Goal: Task Accomplishment & Management: Manage account settings

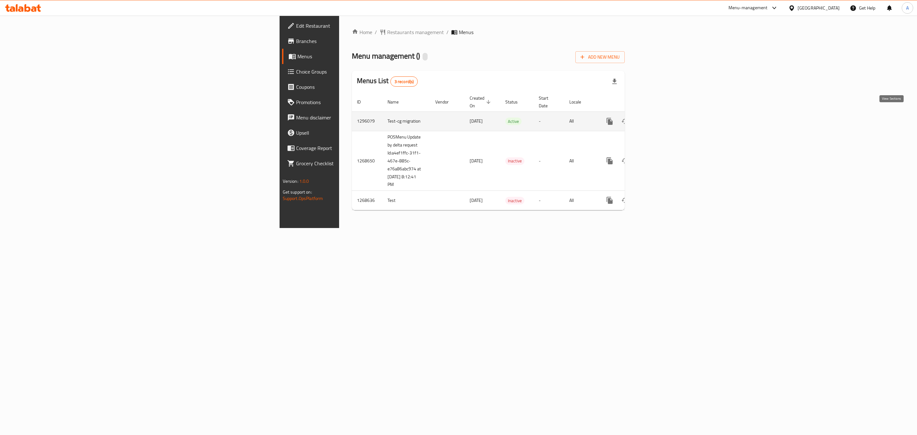
click at [658, 118] on icon "enhanced table" at bounding box center [655, 121] width 6 height 6
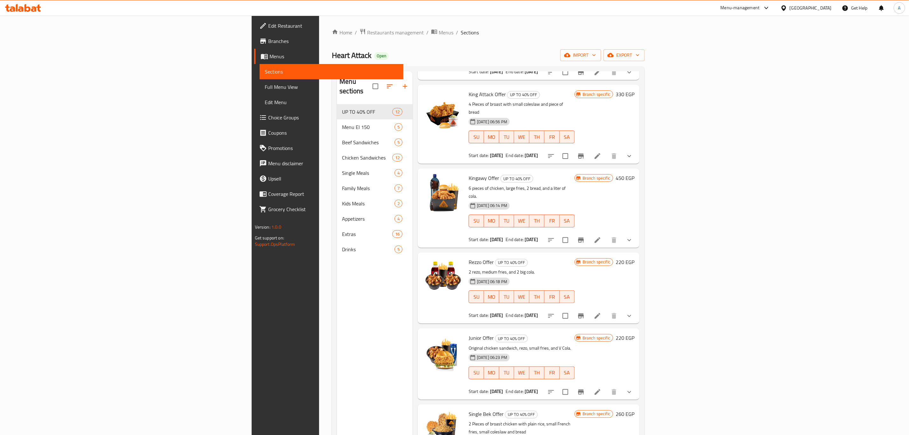
scroll to position [207, 0]
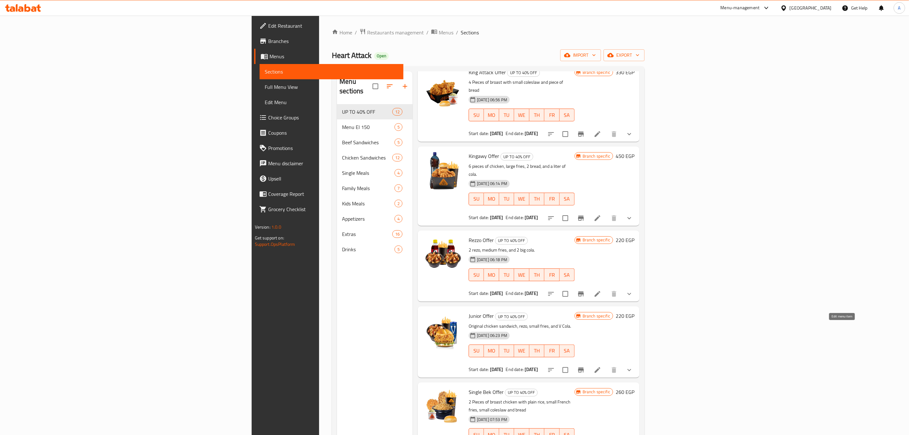
click at [602, 366] on icon at bounding box center [598, 370] width 8 height 8
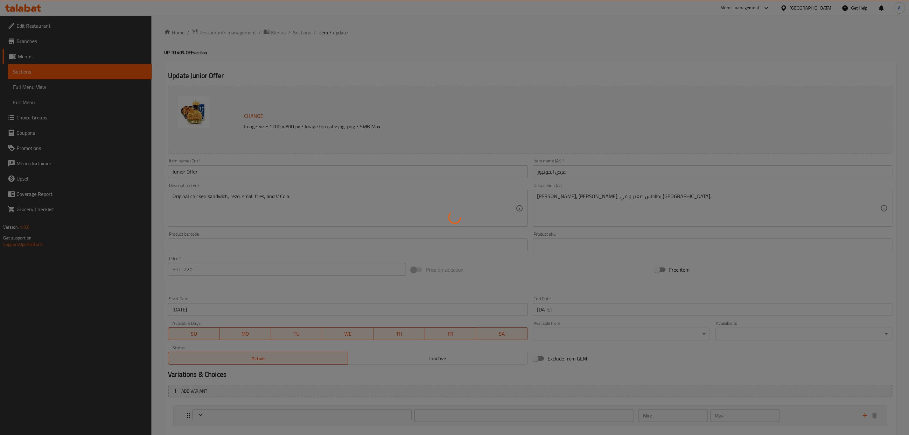
type input "اختيارك من الريزو"
type input "1"
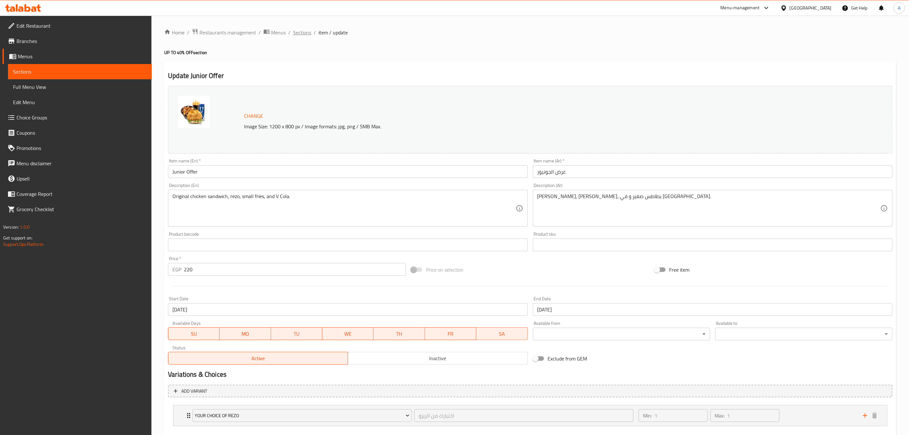
click at [297, 31] on span "Sections" at bounding box center [302, 33] width 18 height 8
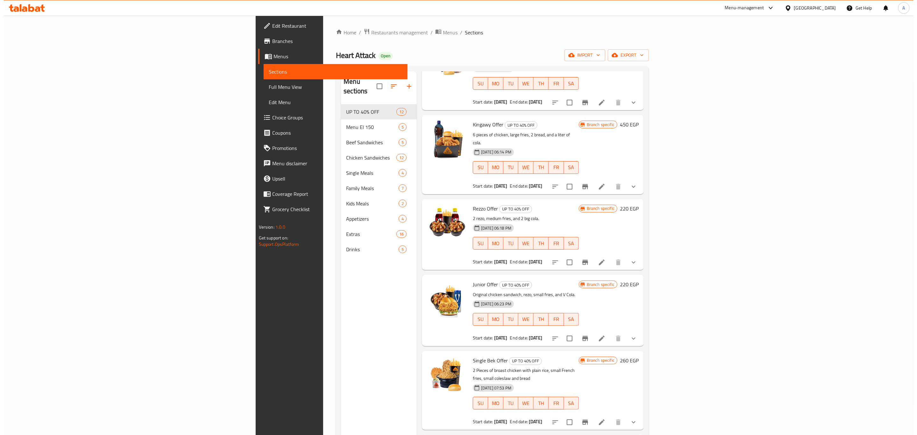
scroll to position [239, 0]
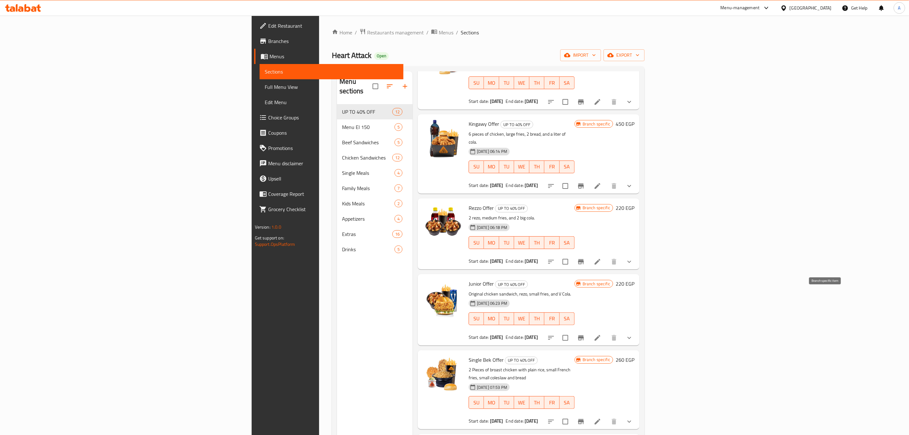
click at [585, 334] on icon "Branch-specific-item" at bounding box center [581, 338] width 8 height 8
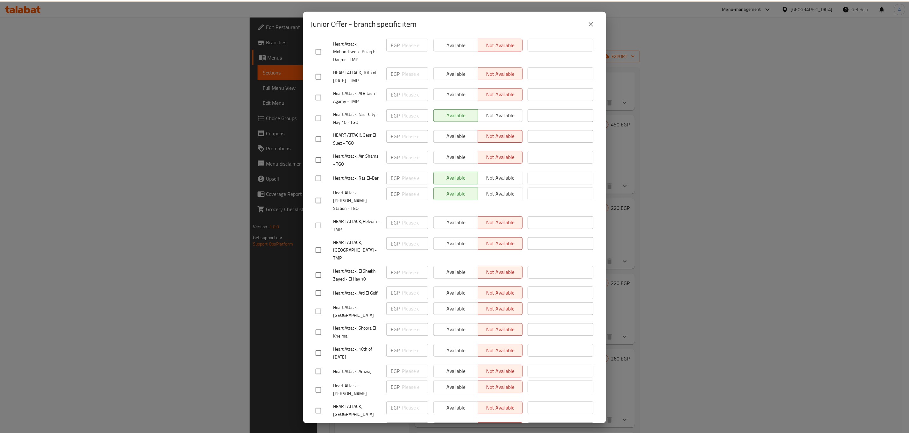
scroll to position [254, 0]
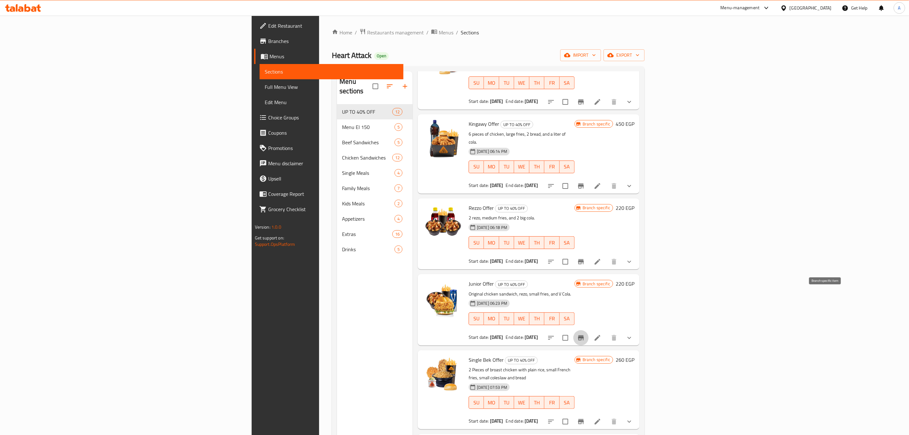
click at [585, 334] on icon "Branch-specific-item" at bounding box center [581, 338] width 8 height 8
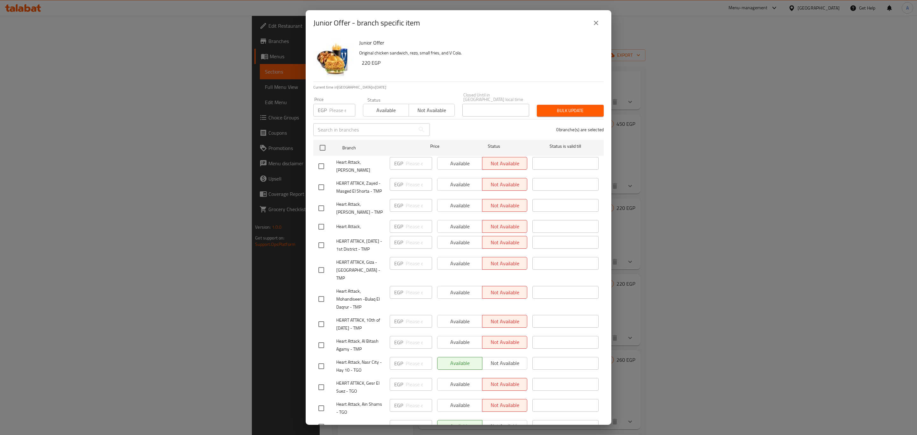
click at [325, 143] on input "checkbox" at bounding box center [322, 147] width 13 height 13
checkbox input "true"
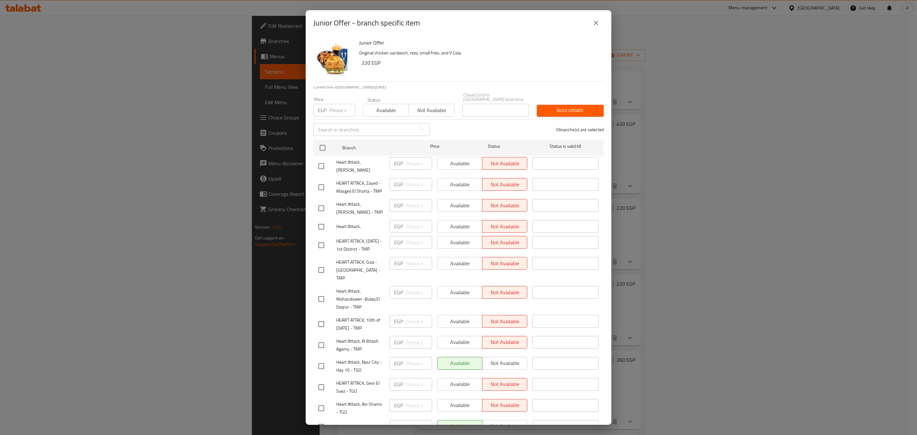
checkbox input "true"
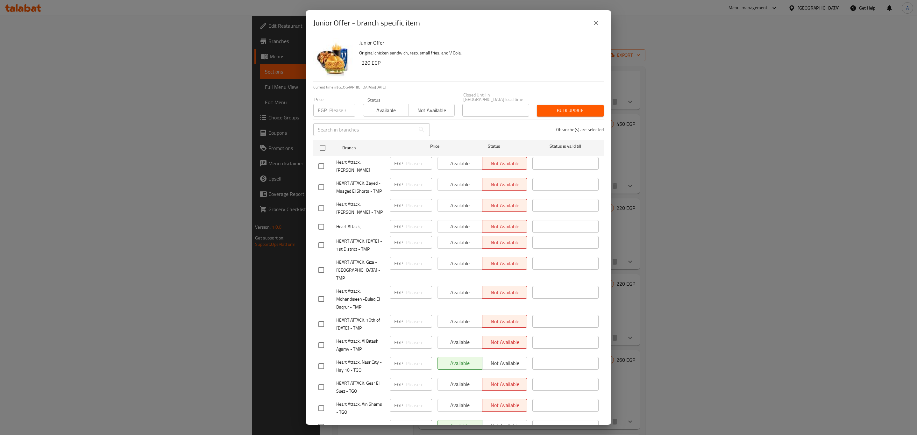
checkbox input "true"
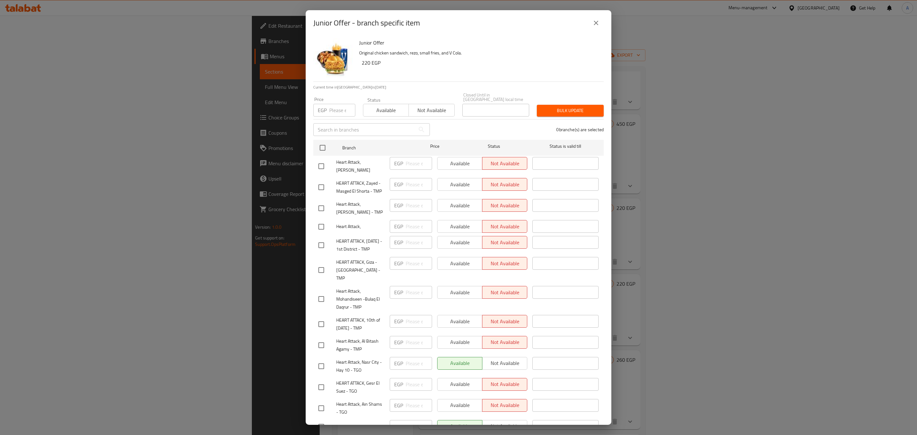
checkbox input "true"
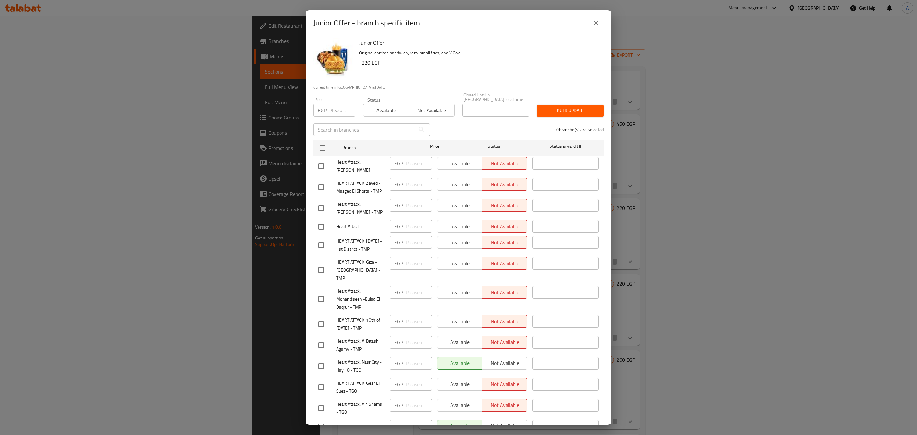
checkbox input "true"
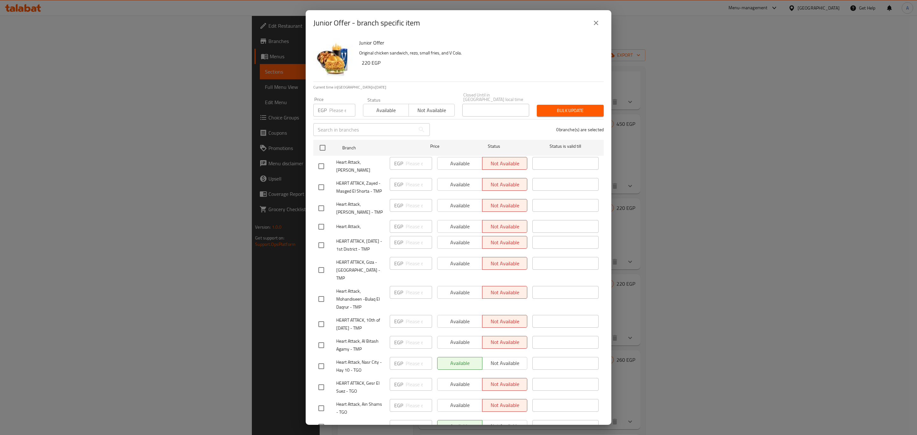
checkbox input "true"
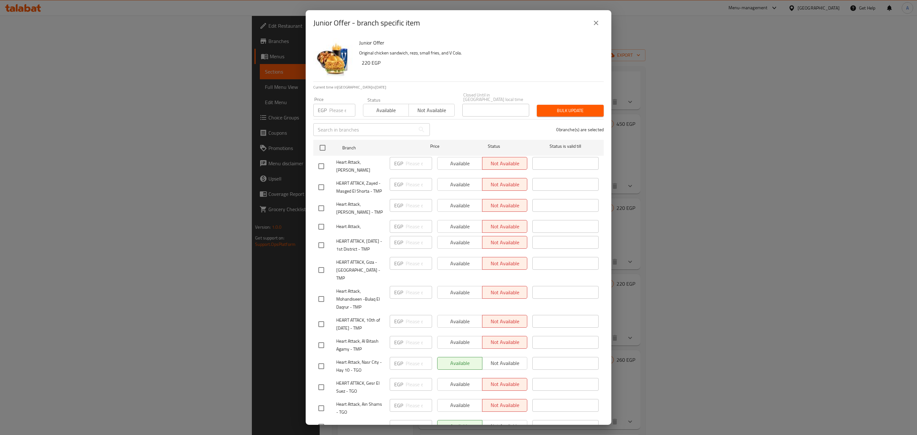
checkbox input "true"
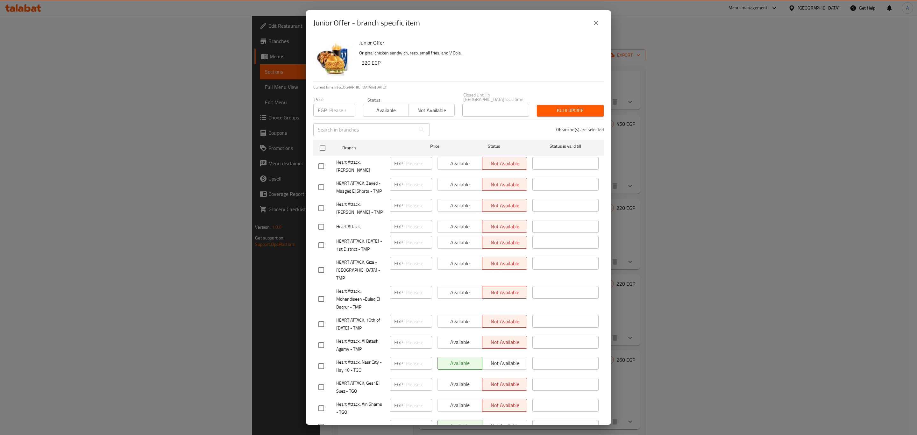
checkbox input "true"
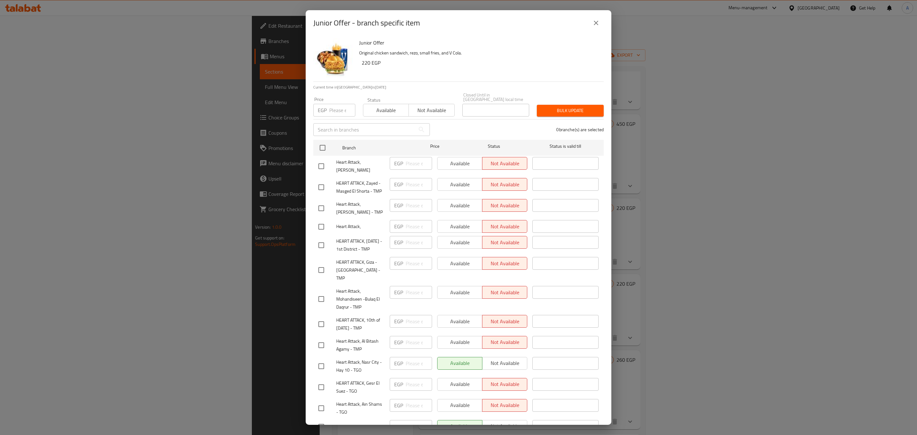
checkbox input "true"
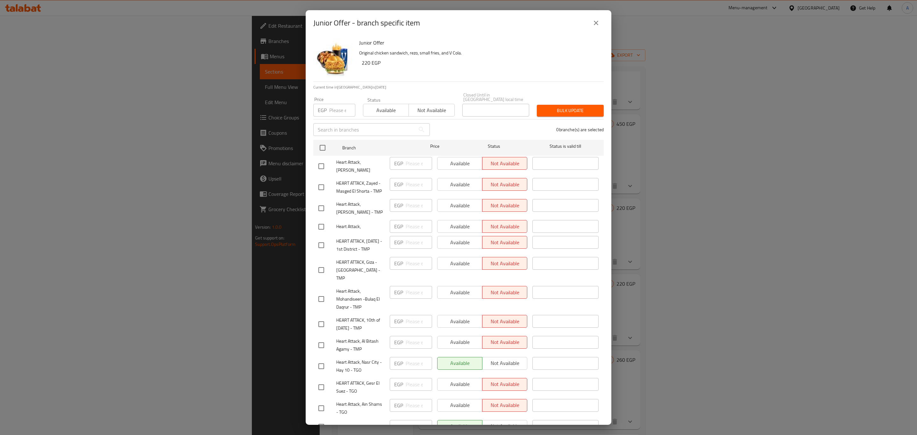
checkbox input "true"
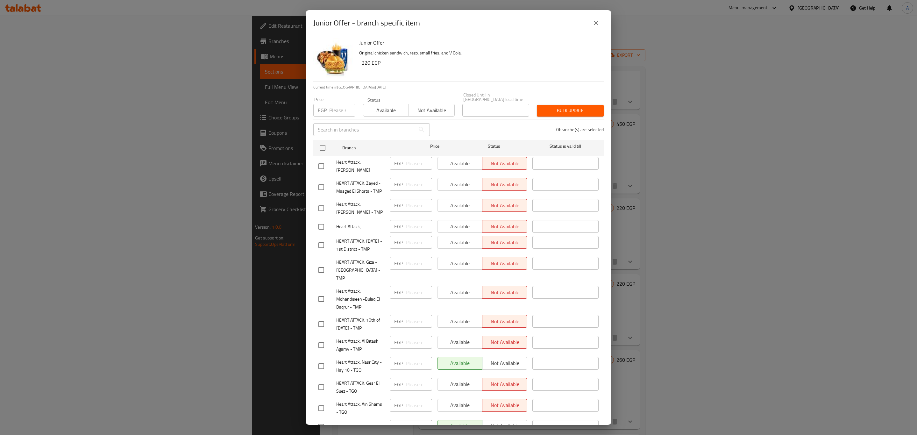
checkbox input "true"
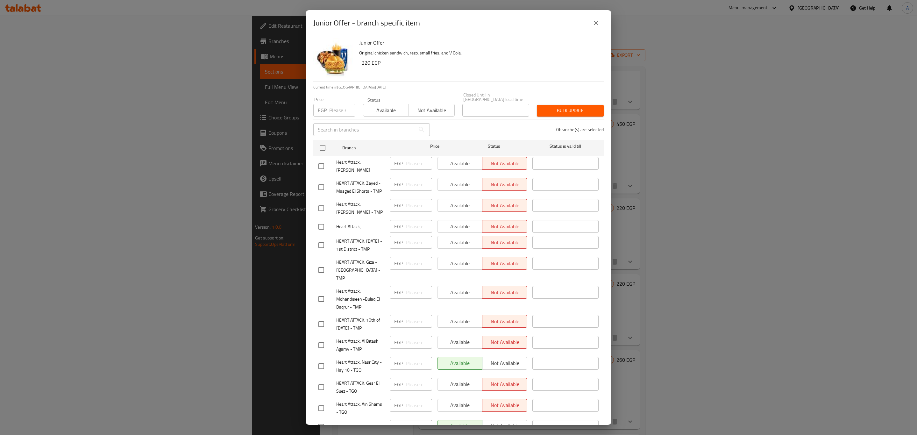
checkbox input "true"
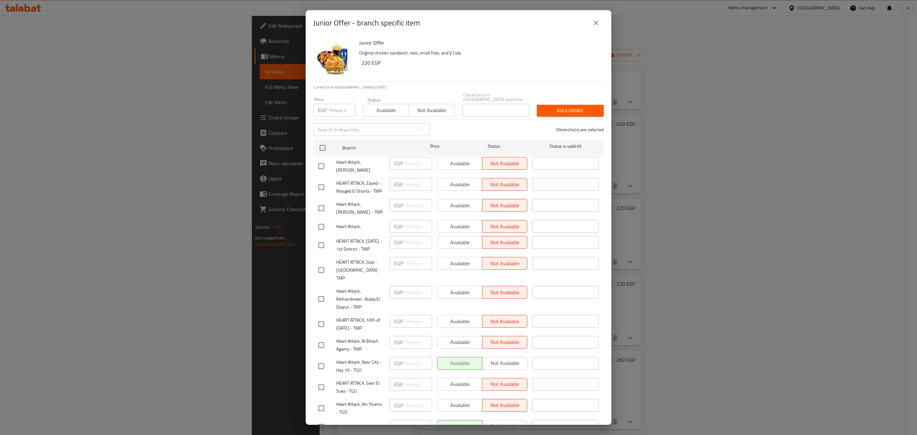
checkbox input "true"
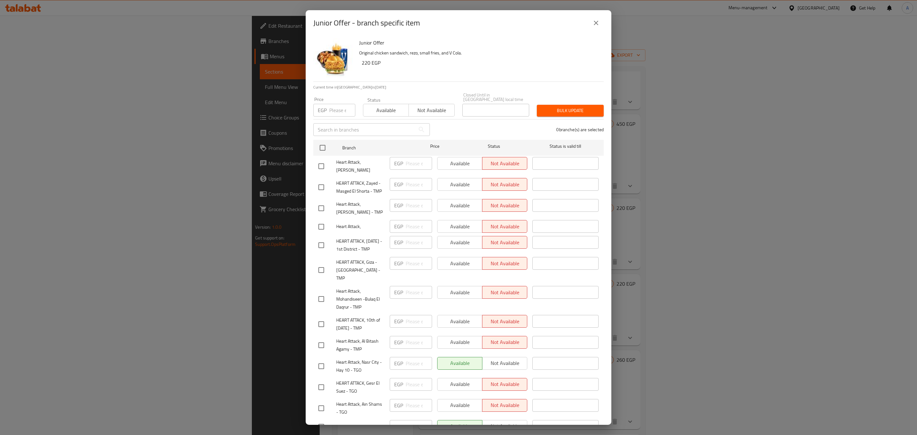
checkbox input "true"
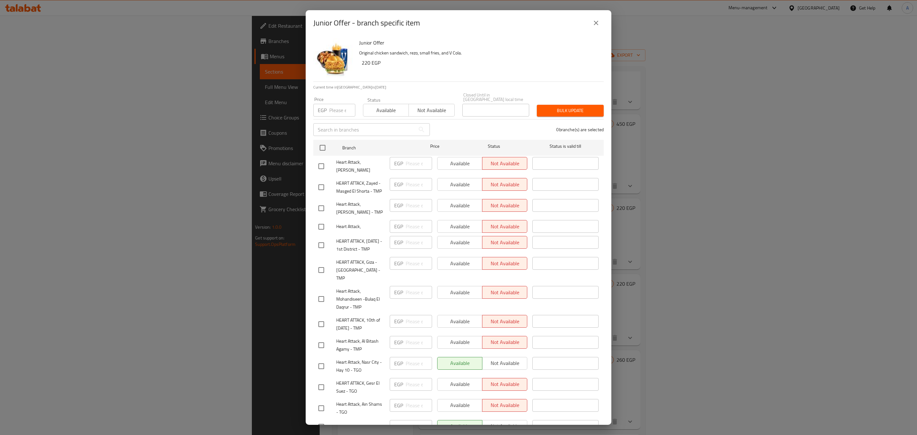
checkbox input "true"
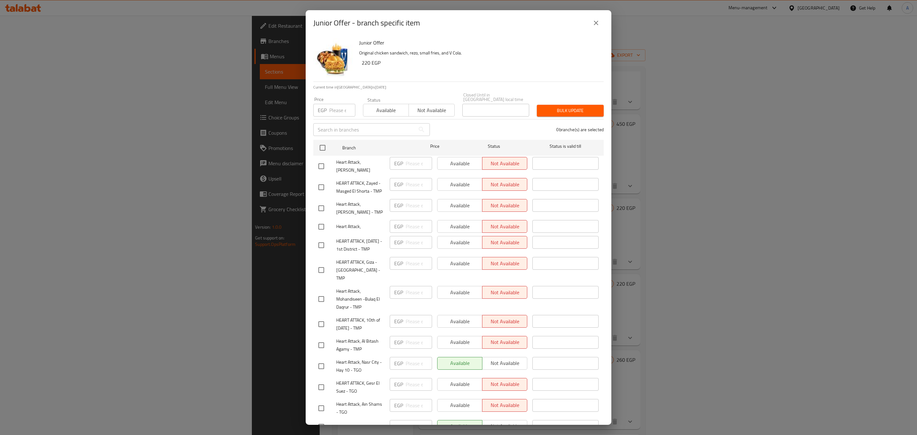
checkbox input "true"
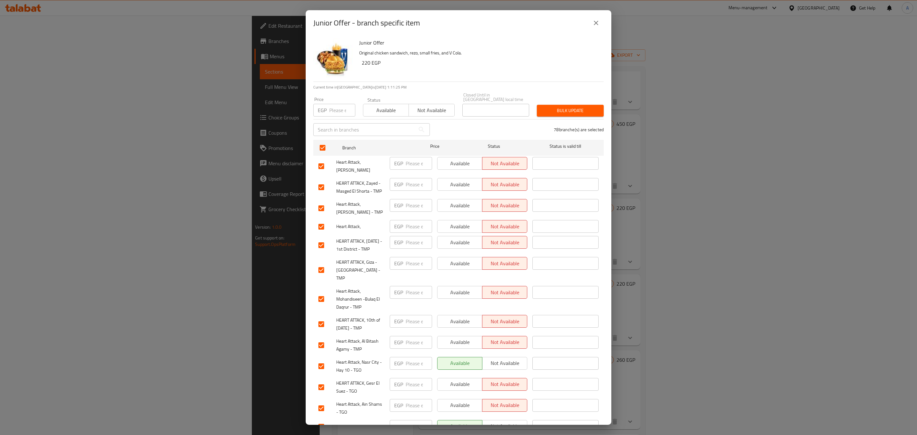
click at [360, 105] on div "Status Available Not available" at bounding box center [408, 107] width 99 height 27
click at [370, 107] on span "Available" at bounding box center [386, 110] width 40 height 9
click at [555, 110] on span "Bulk update" at bounding box center [570, 111] width 57 height 8
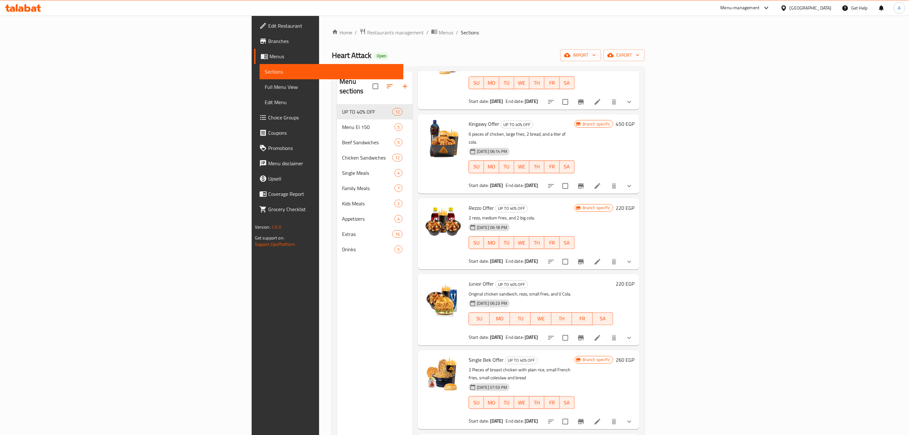
click at [469, 279] on span "Junior Offer" at bounding box center [481, 284] width 25 height 10
copy h6 "Junior Offer"
